Goal: Information Seeking & Learning: Learn about a topic

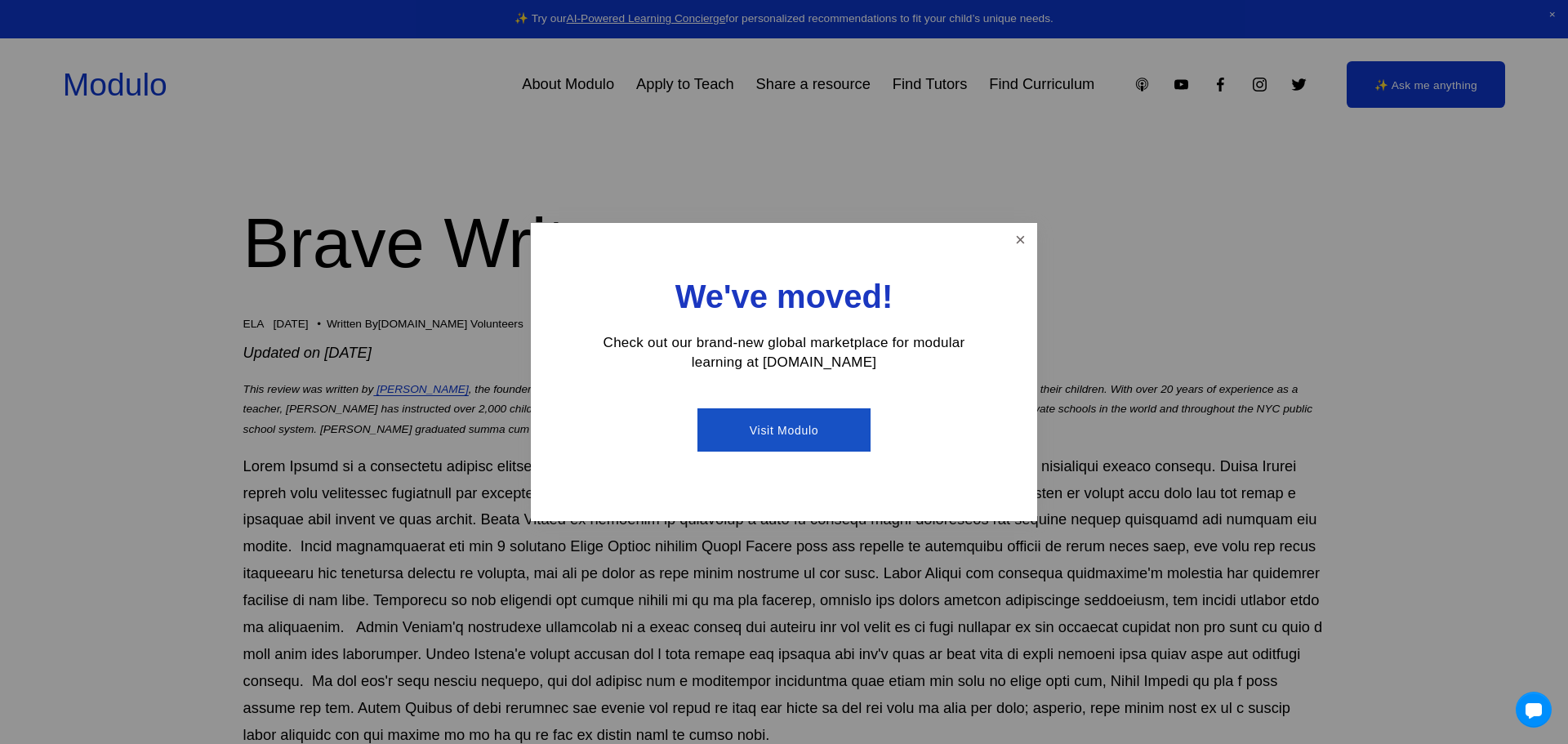
click at [779, 432] on link "Visit Modulo" at bounding box center [783, 430] width 172 height 43
click at [1015, 240] on link "Close" at bounding box center [1021, 239] width 29 height 29
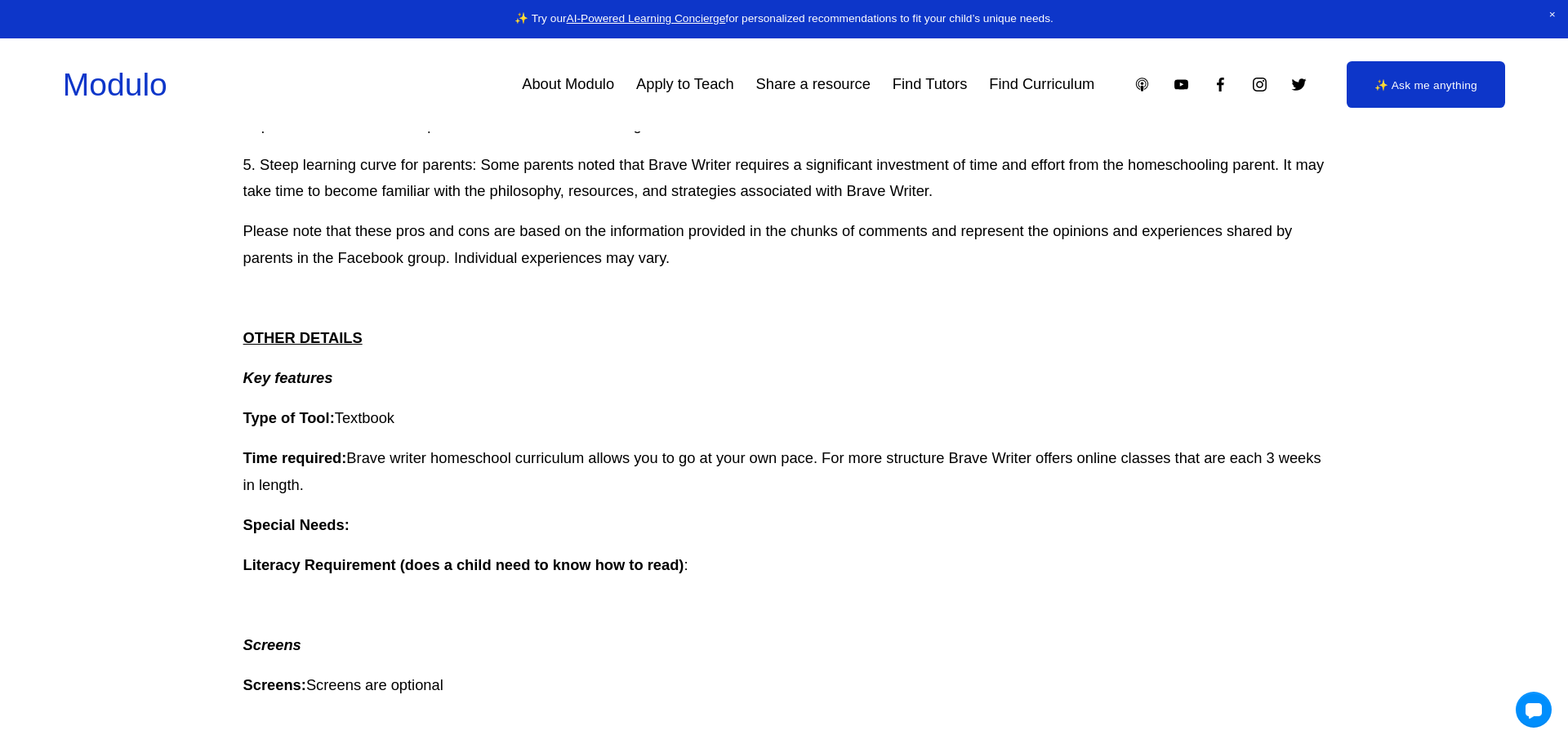
scroll to position [2340, 0]
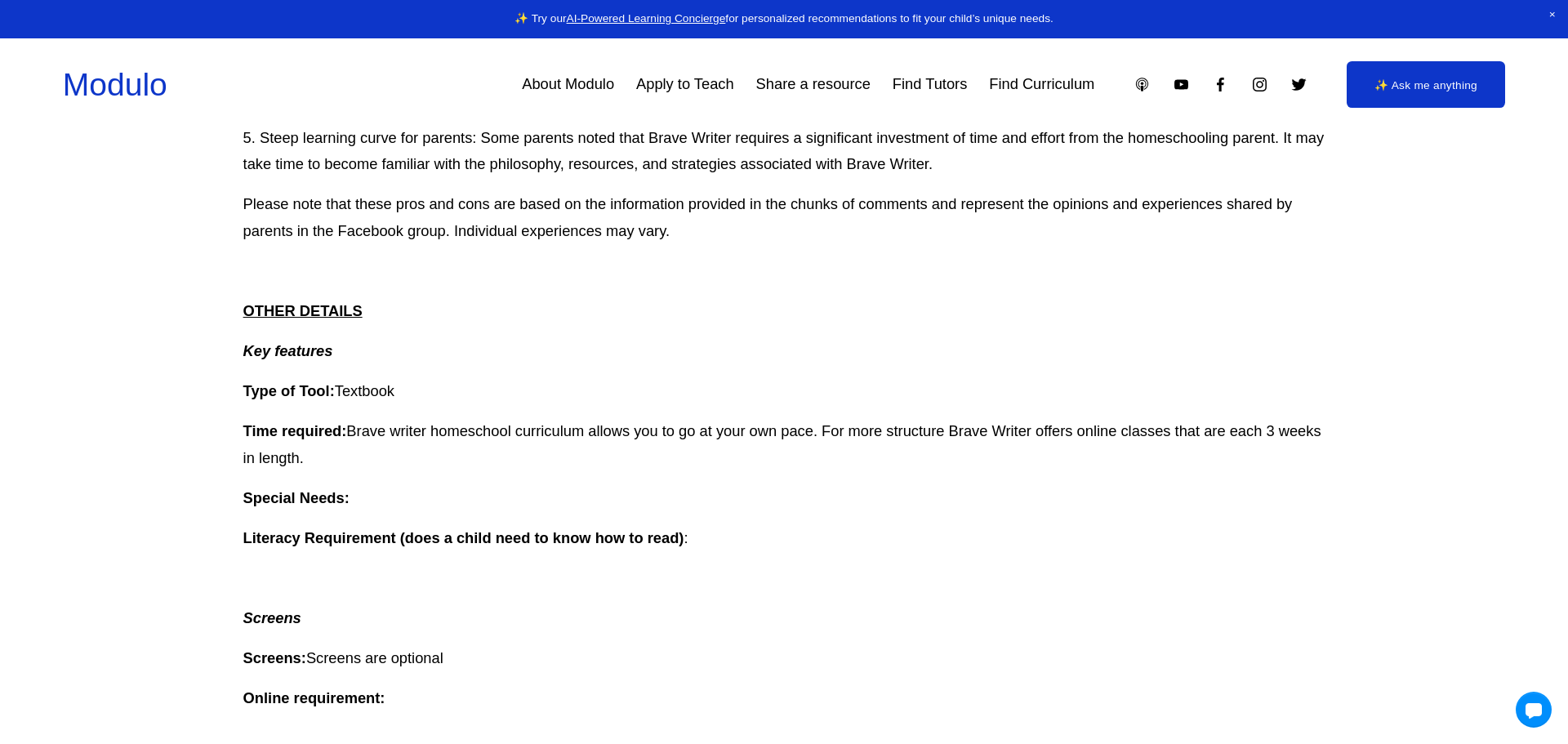
click at [1072, 78] on link "Find Curriculum" at bounding box center [1042, 85] width 106 height 30
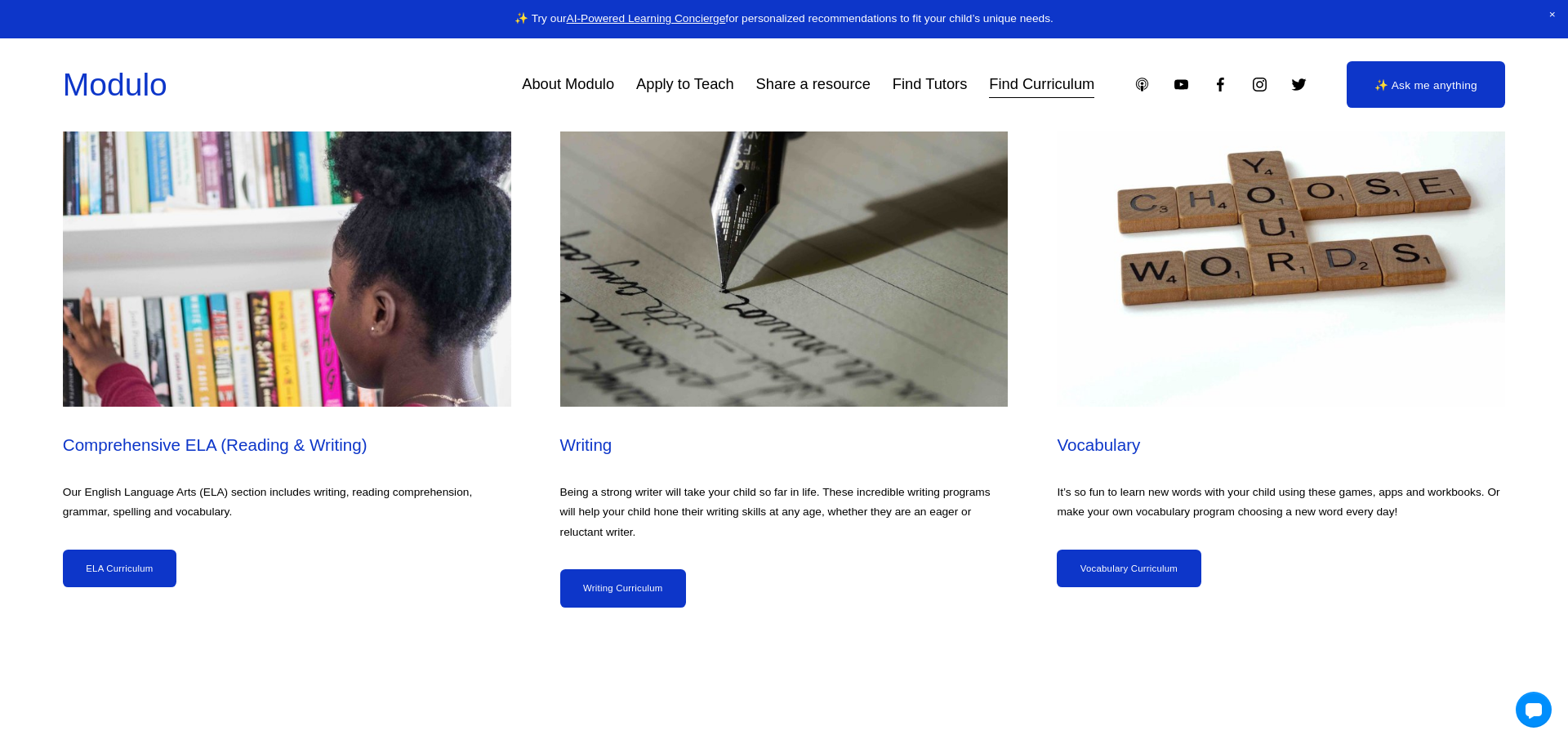
scroll to position [3074, 0]
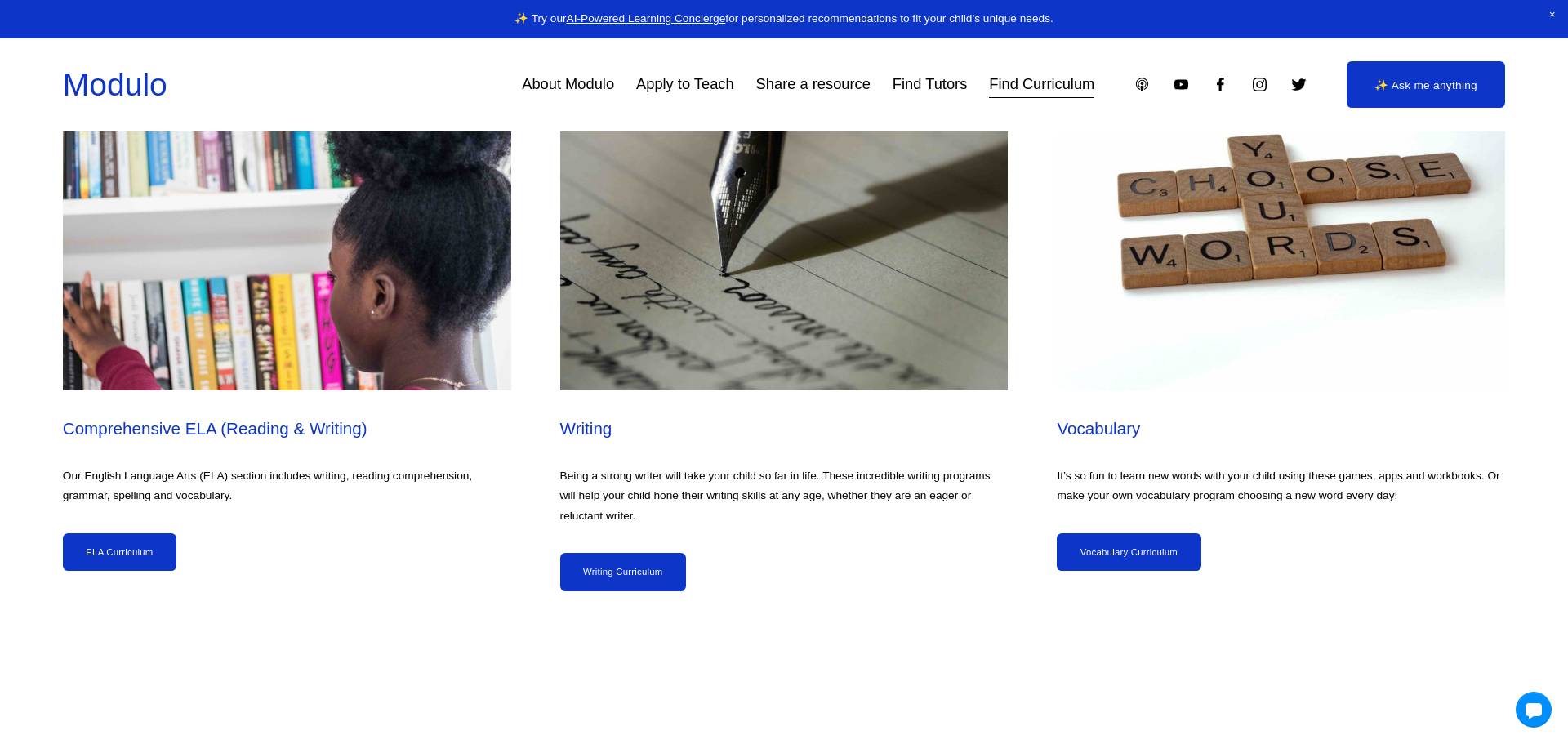
click at [143, 546] on link "ELA Curriculum" at bounding box center [119, 552] width 113 height 37
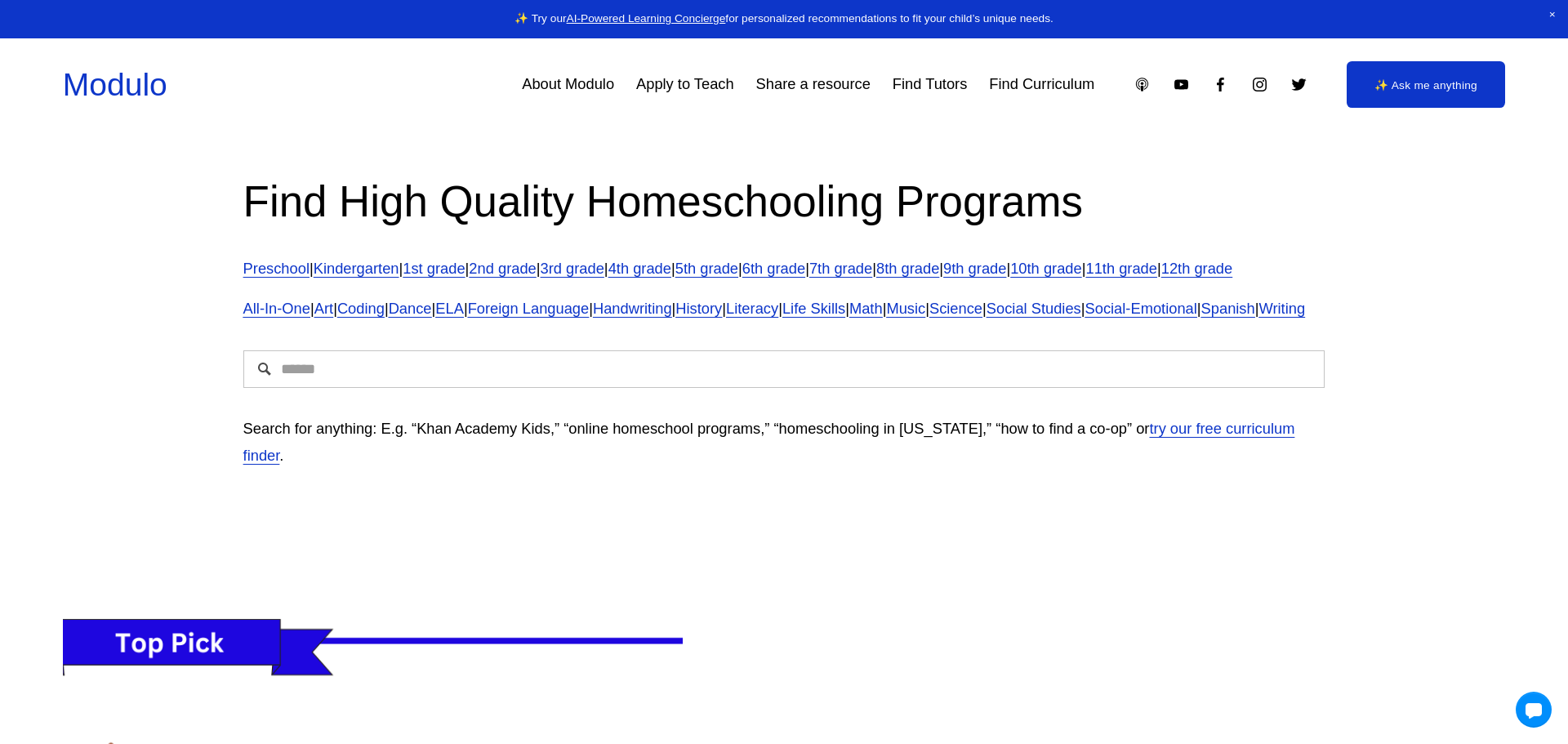
scroll to position [12, 0]
click at [872, 268] on link "7th grade" at bounding box center [840, 267] width 62 height 17
